Goal: Task Accomplishment & Management: Manage account settings

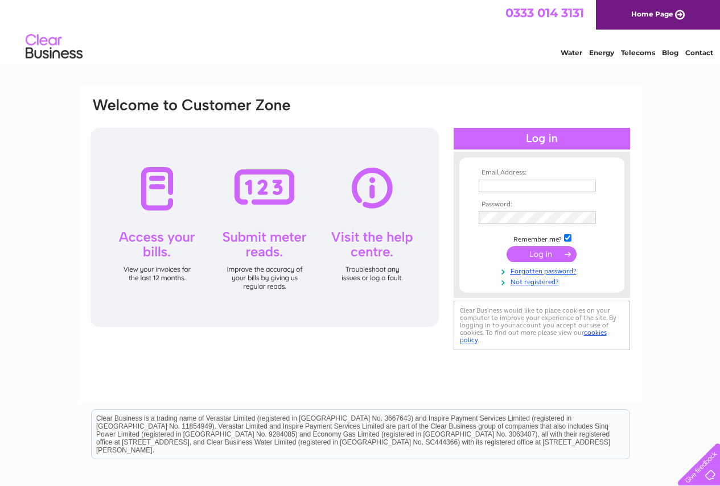
type input "becky.glentondale@mkmacleod.co.uk"
click at [529, 255] on input "submit" at bounding box center [541, 254] width 70 height 16
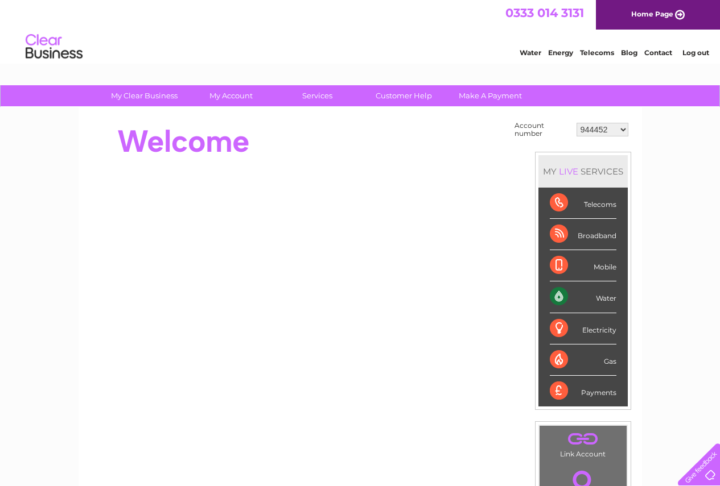
click at [620, 127] on select "944452 961163 965372 975764 30271425" at bounding box center [602, 130] width 52 height 14
select select "965372"
click at [576, 123] on select "944452 961163 965372 975764 30271425" at bounding box center [602, 130] width 52 height 14
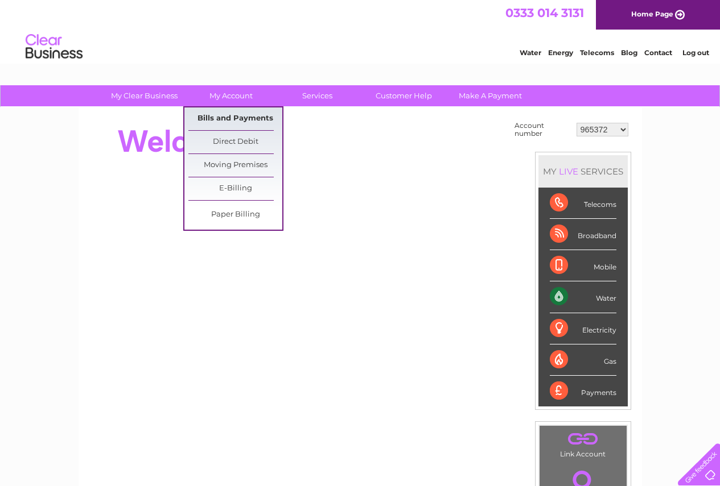
click at [243, 116] on link "Bills and Payments" at bounding box center [235, 119] width 94 height 23
click at [236, 113] on link "Bills and Payments" at bounding box center [235, 119] width 94 height 23
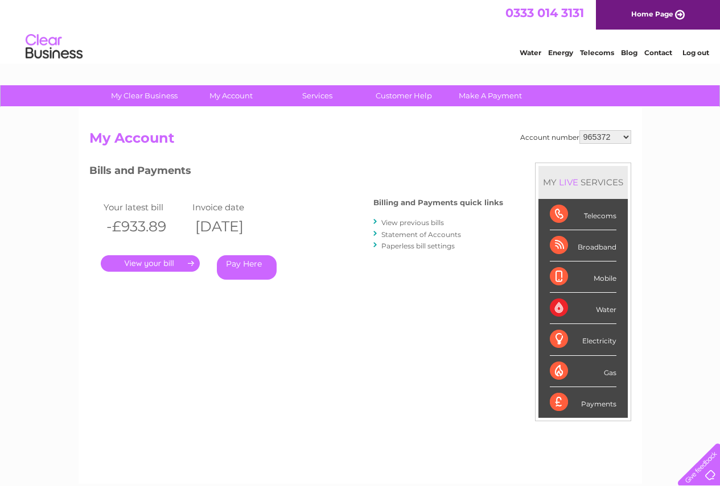
click at [146, 261] on link "." at bounding box center [150, 263] width 99 height 16
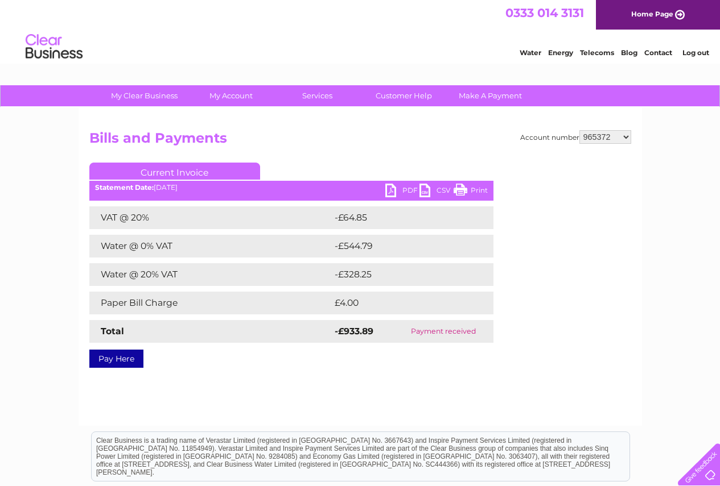
click at [394, 188] on link "PDF" at bounding box center [402, 192] width 34 height 16
